Goal: Navigation & Orientation: Find specific page/section

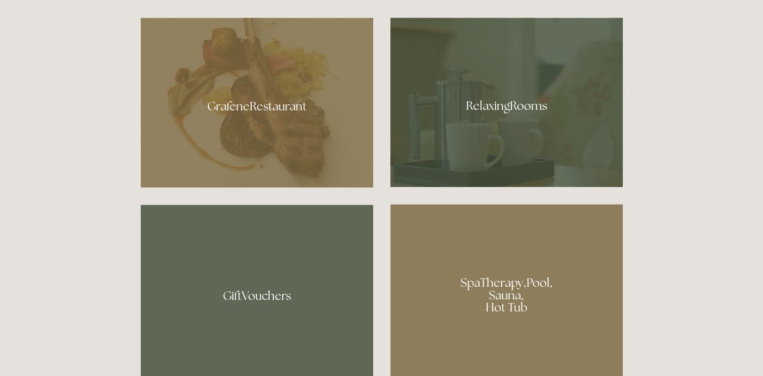
scroll to position [605, 0]
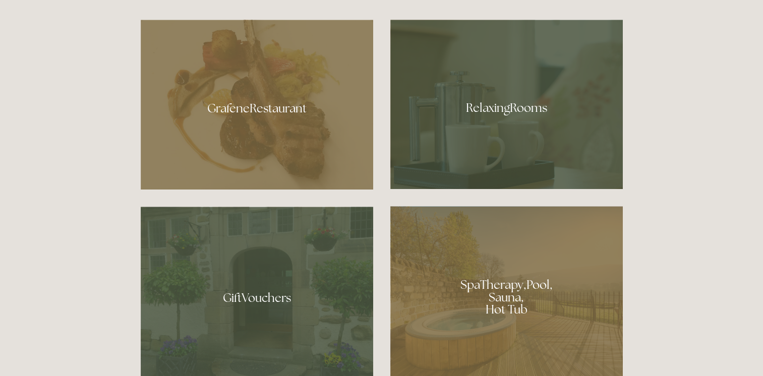
click at [481, 109] on div at bounding box center [506, 105] width 233 height 170
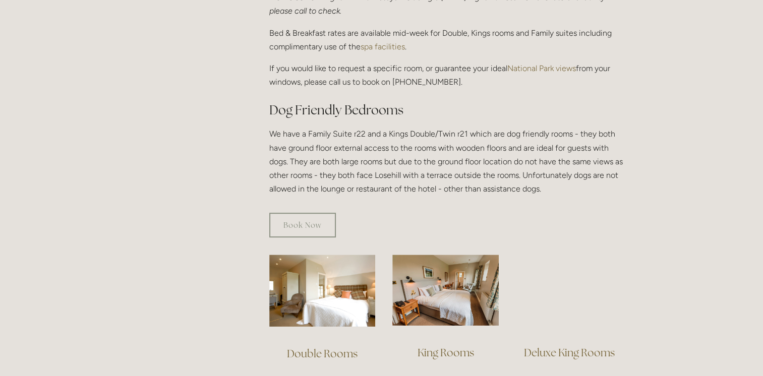
scroll to position [555, 0]
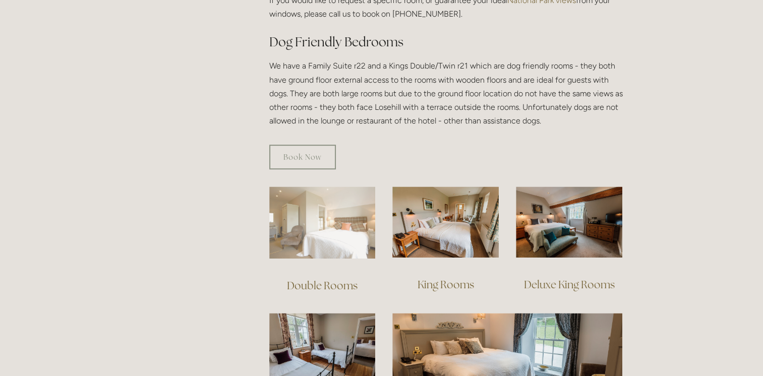
click at [340, 218] on img at bounding box center [322, 223] width 106 height 72
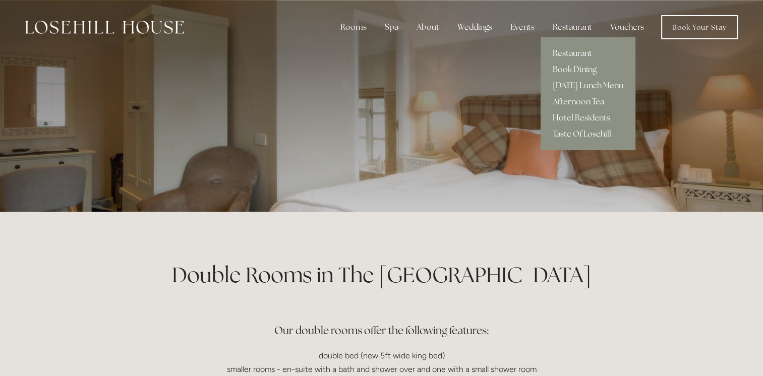
click at [565, 49] on link "Restaurant" at bounding box center [588, 53] width 95 height 16
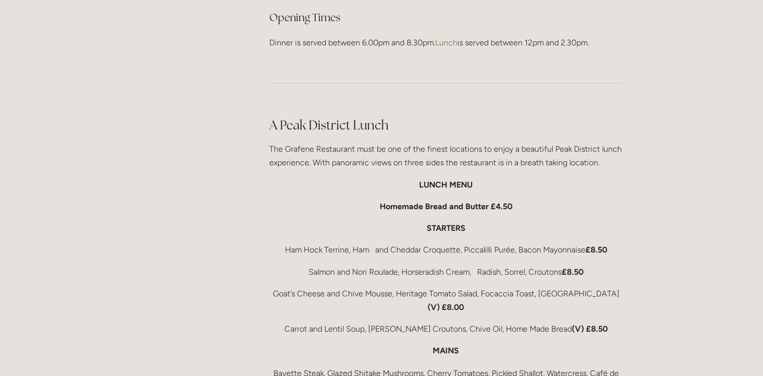
scroll to position [1614, 0]
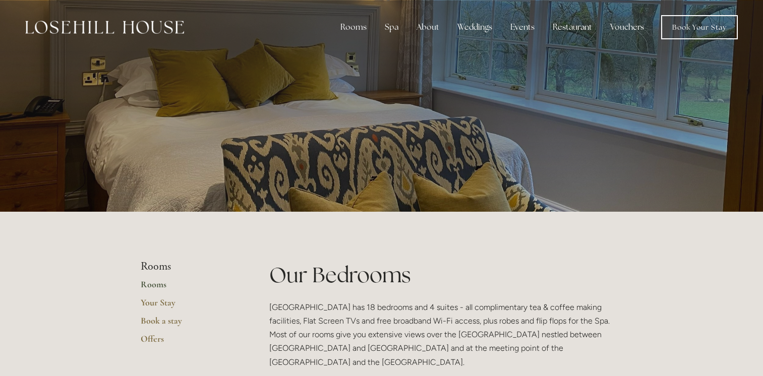
scroll to position [555, 0]
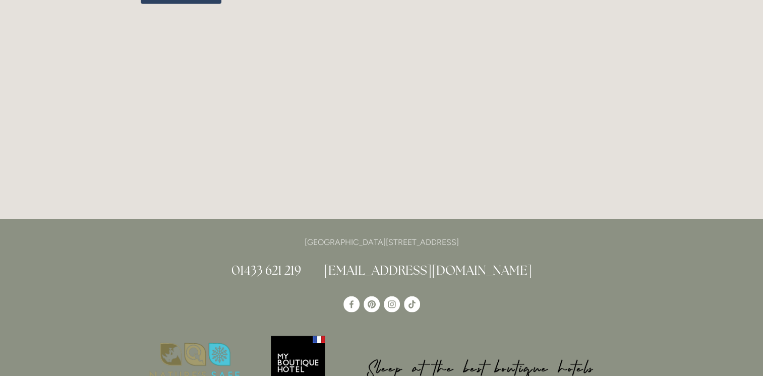
scroll to position [2623, 0]
